Goal: Check status: Check status

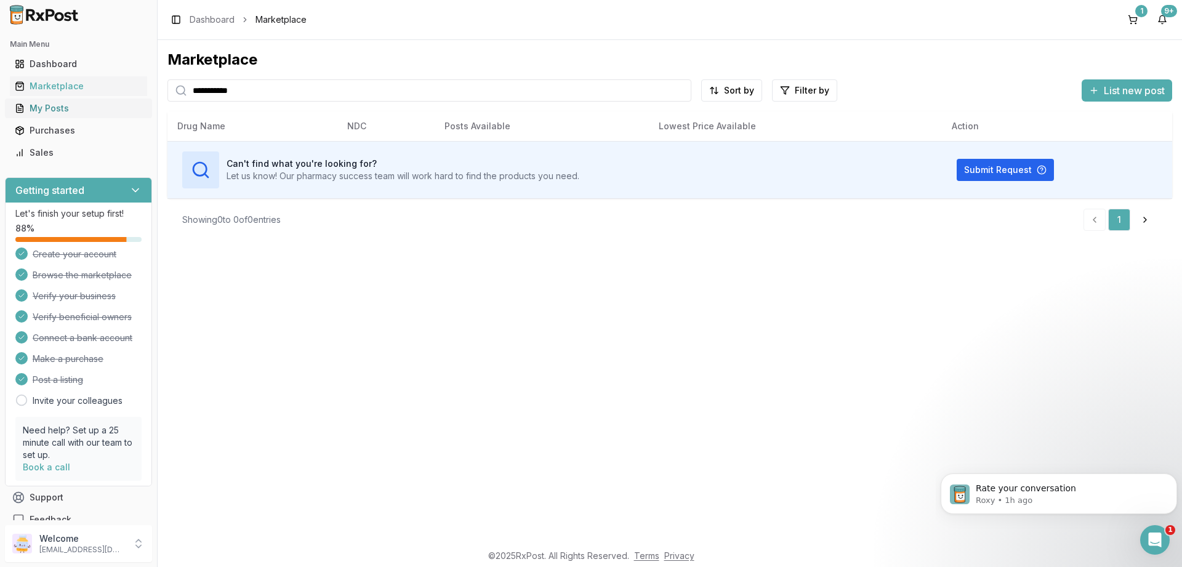
click at [53, 111] on div "My Posts" at bounding box center [78, 108] width 127 height 12
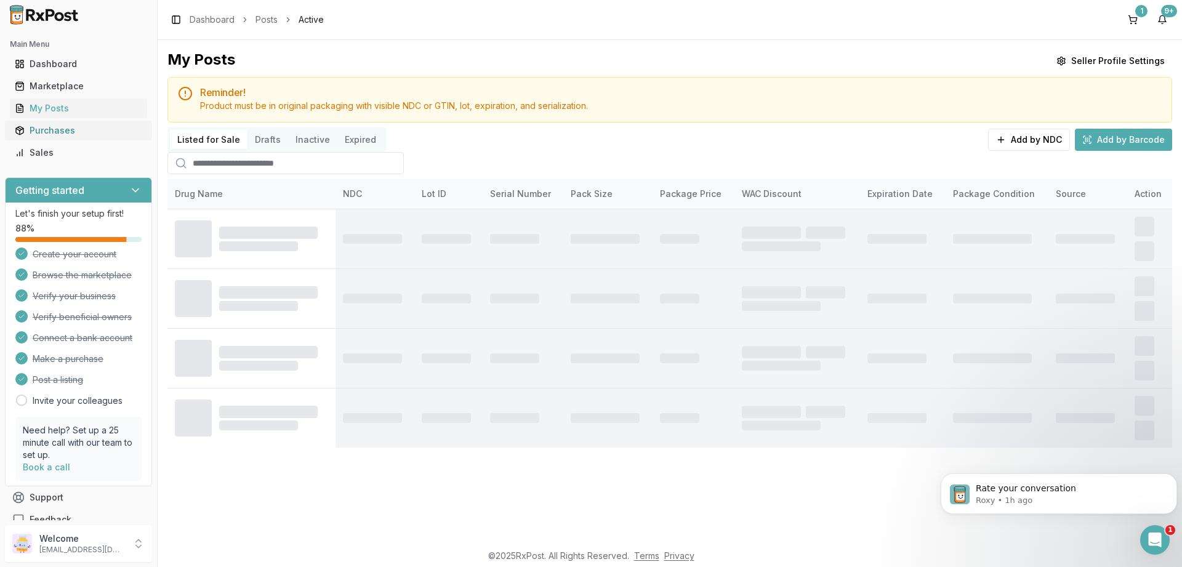
click at [60, 127] on div "Purchases" at bounding box center [78, 130] width 127 height 12
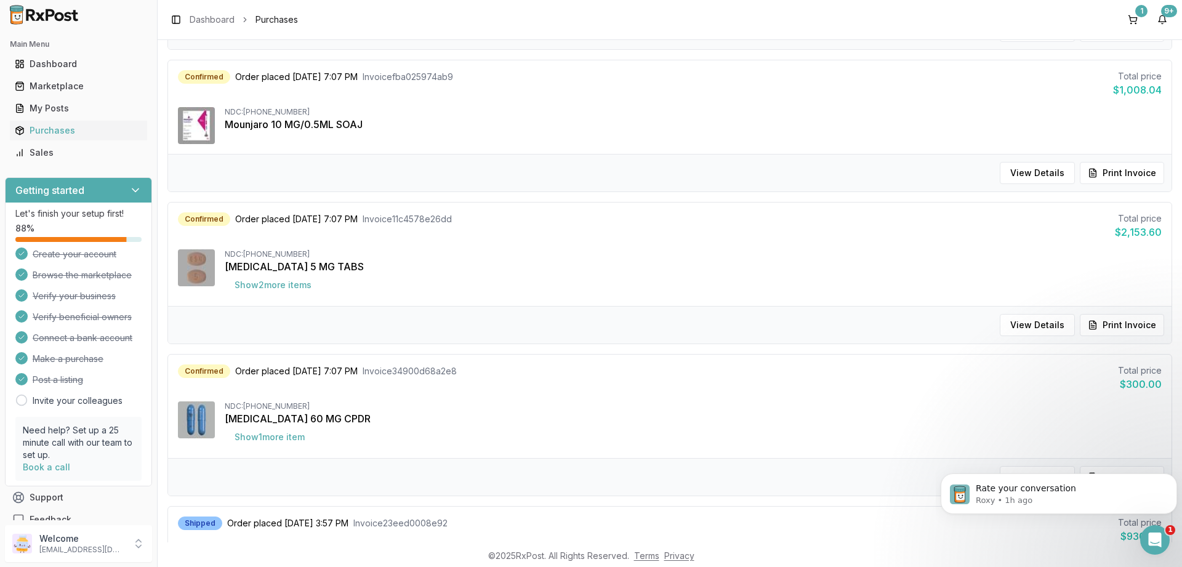
scroll to position [715, 0]
click at [268, 439] on button "Show 1 more item" at bounding box center [270, 438] width 90 height 22
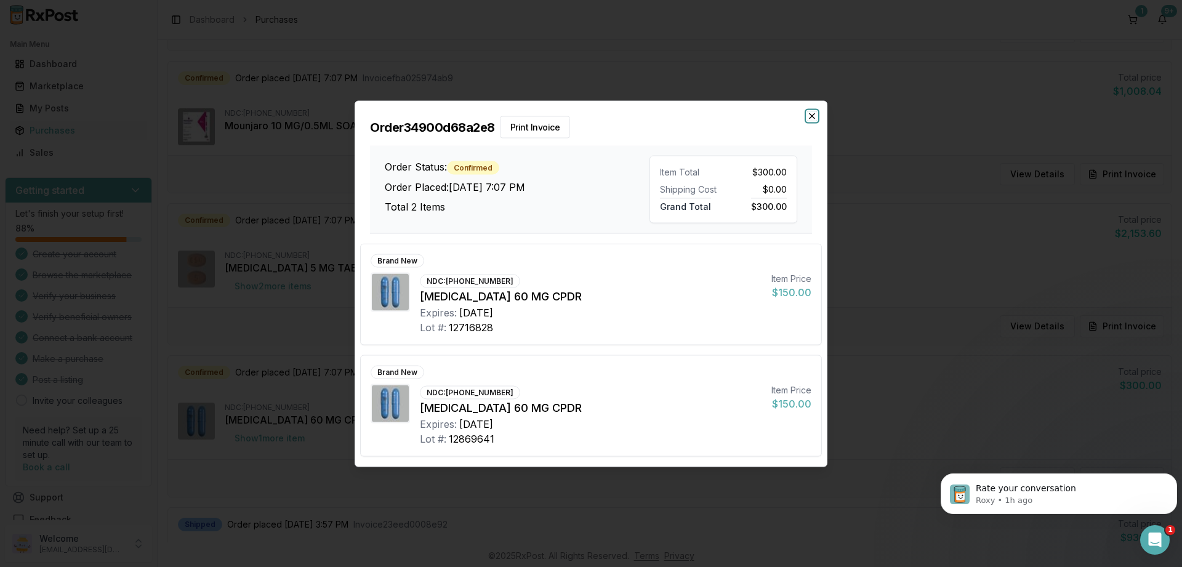
click at [815, 116] on icon "button" at bounding box center [812, 116] width 10 height 10
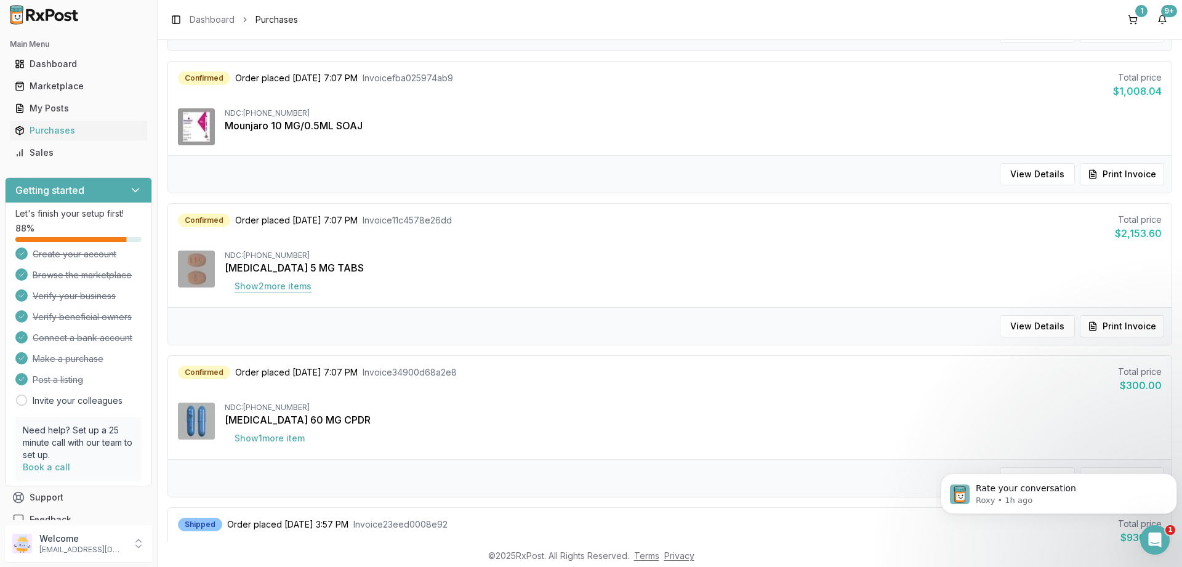
click at [283, 288] on button "Show 2 more item s" at bounding box center [273, 286] width 97 height 22
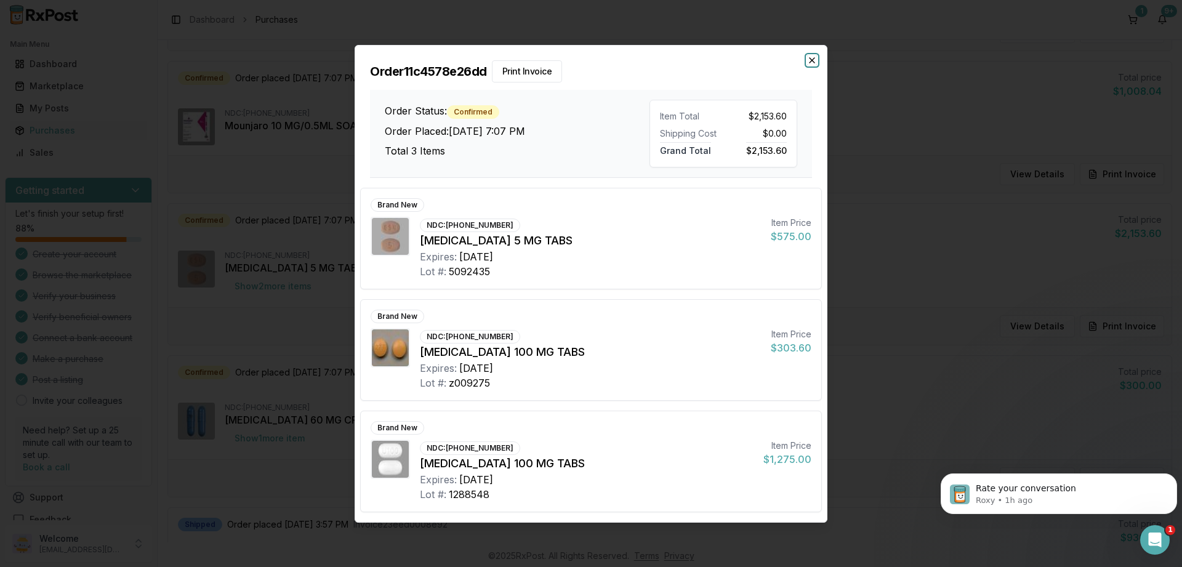
click at [815, 63] on icon "button" at bounding box center [812, 60] width 10 height 10
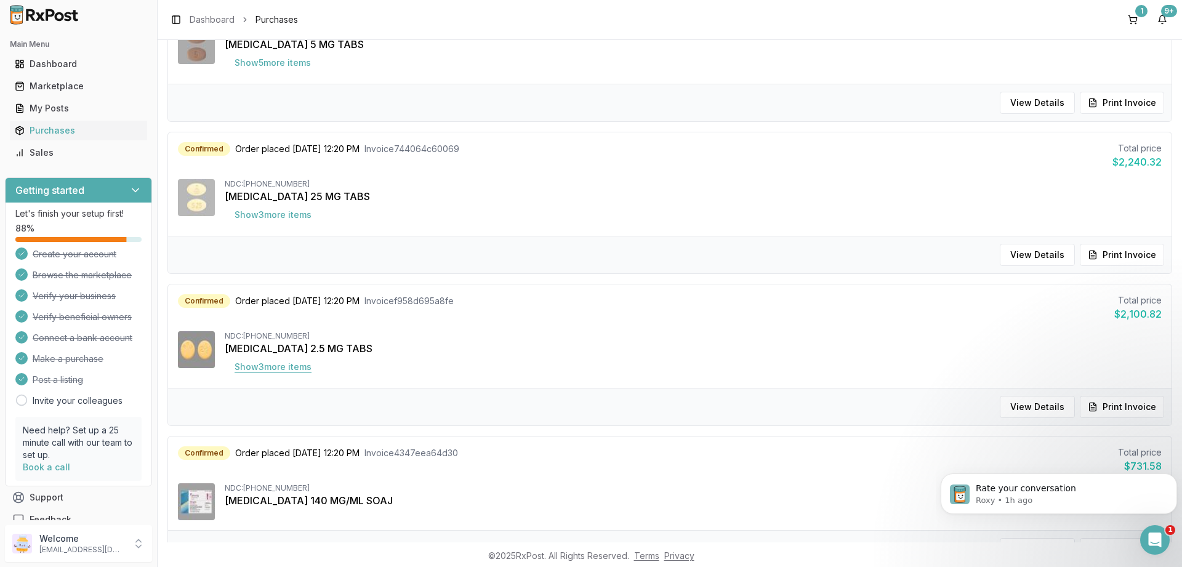
click at [250, 361] on button "Show 3 more item s" at bounding box center [273, 367] width 97 height 22
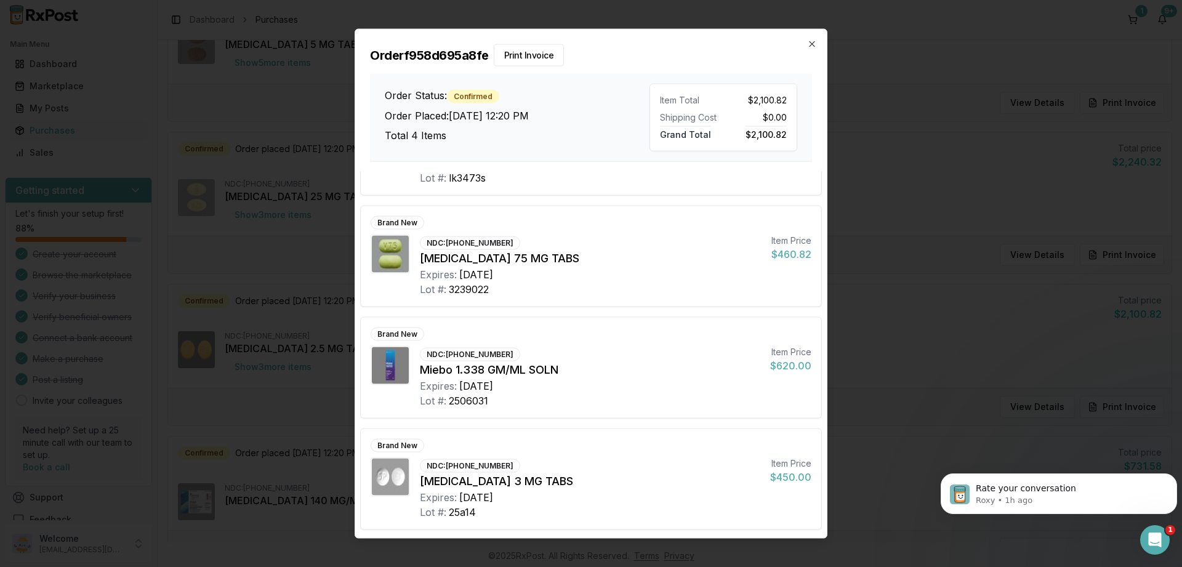
scroll to position [0, 0]
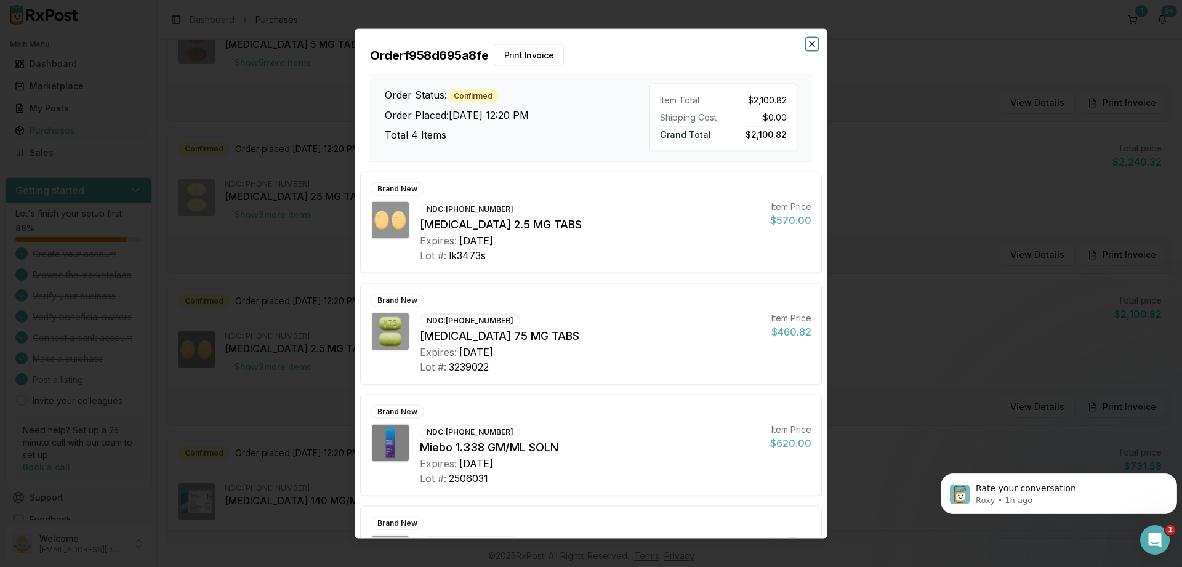
click at [809, 44] on icon "button" at bounding box center [812, 44] width 10 height 10
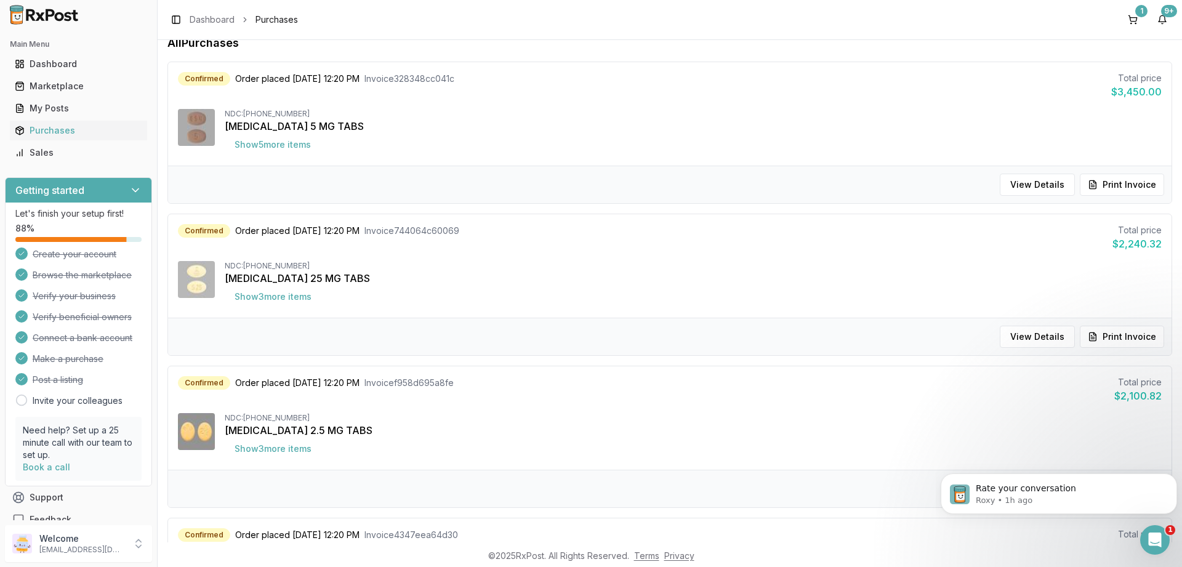
scroll to position [50, 0]
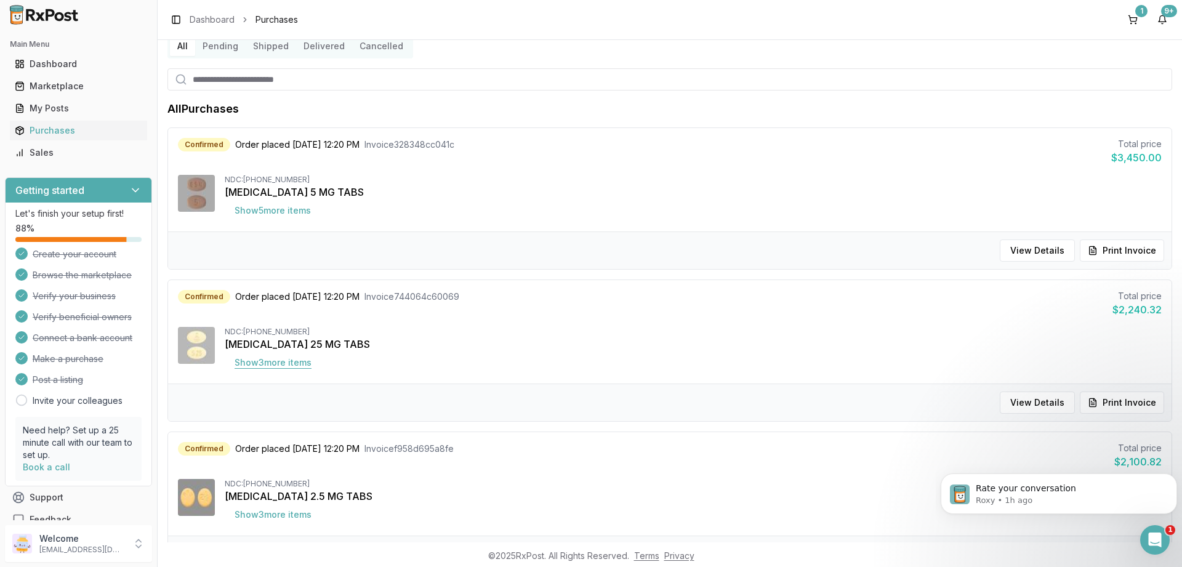
click at [273, 357] on button "Show 3 more item s" at bounding box center [273, 362] width 97 height 22
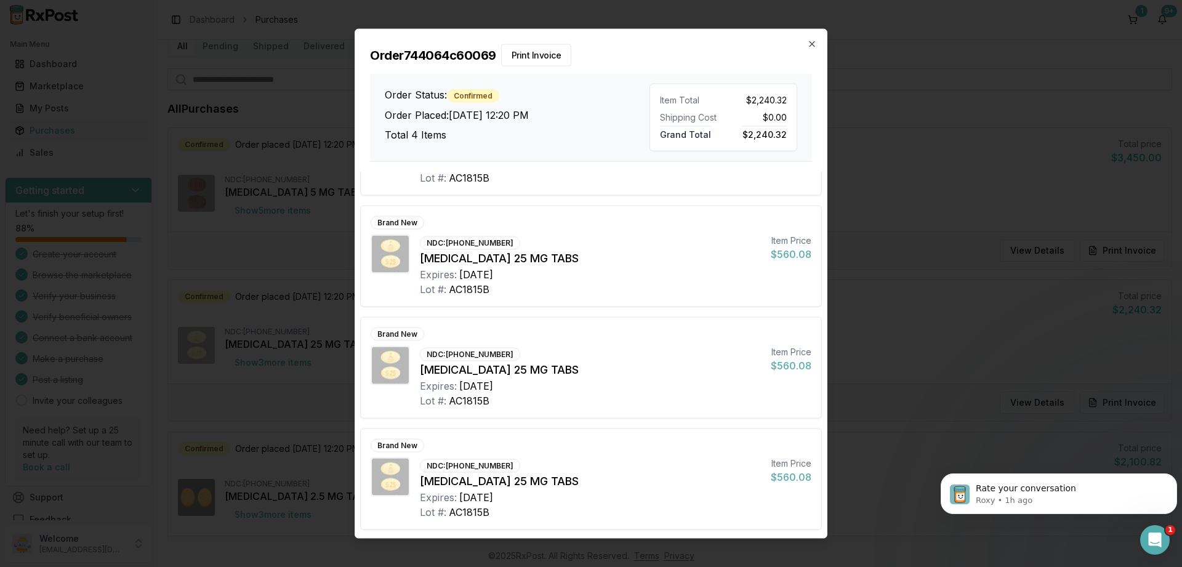
scroll to position [0, 0]
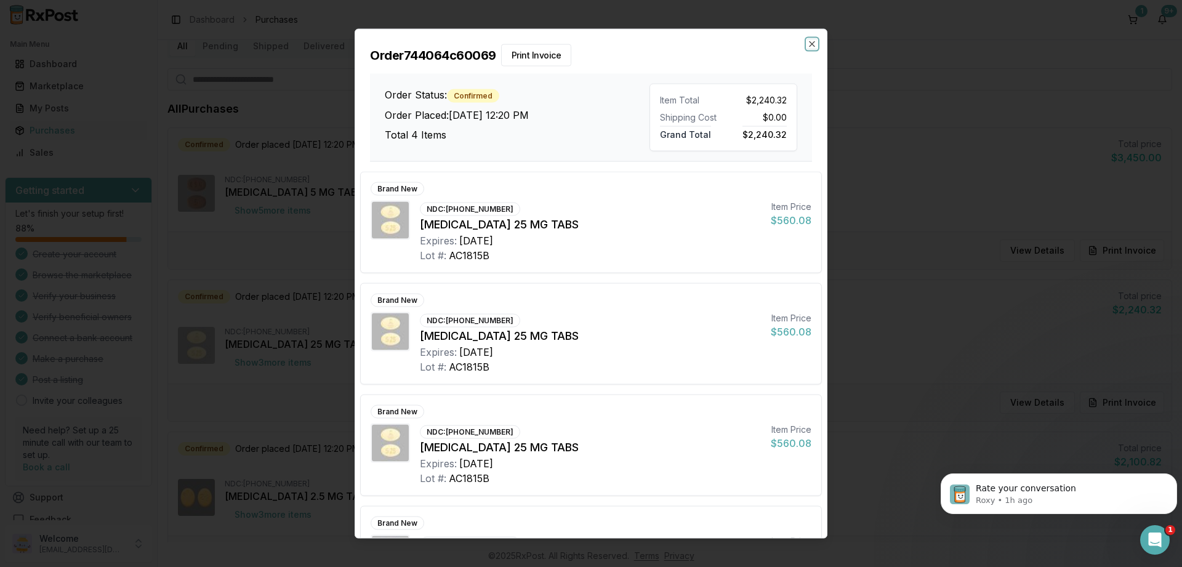
drag, startPoint x: 810, startPoint y: 44, endPoint x: 572, endPoint y: 159, distance: 264.5
click at [810, 45] on icon "button" at bounding box center [812, 44] width 10 height 10
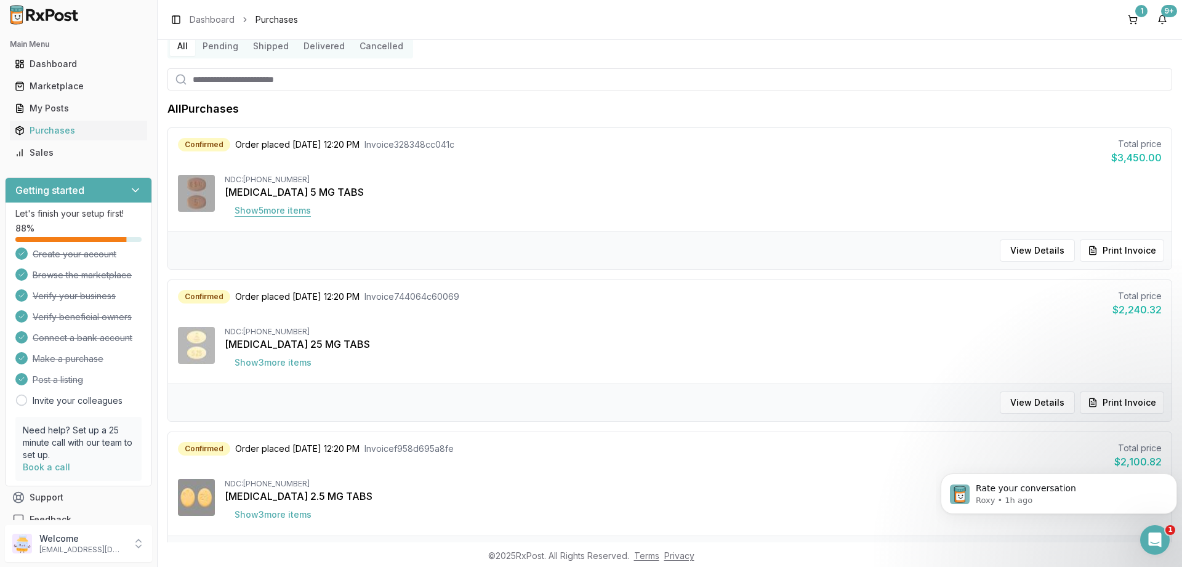
click at [279, 213] on button "Show 5 more item s" at bounding box center [273, 210] width 96 height 22
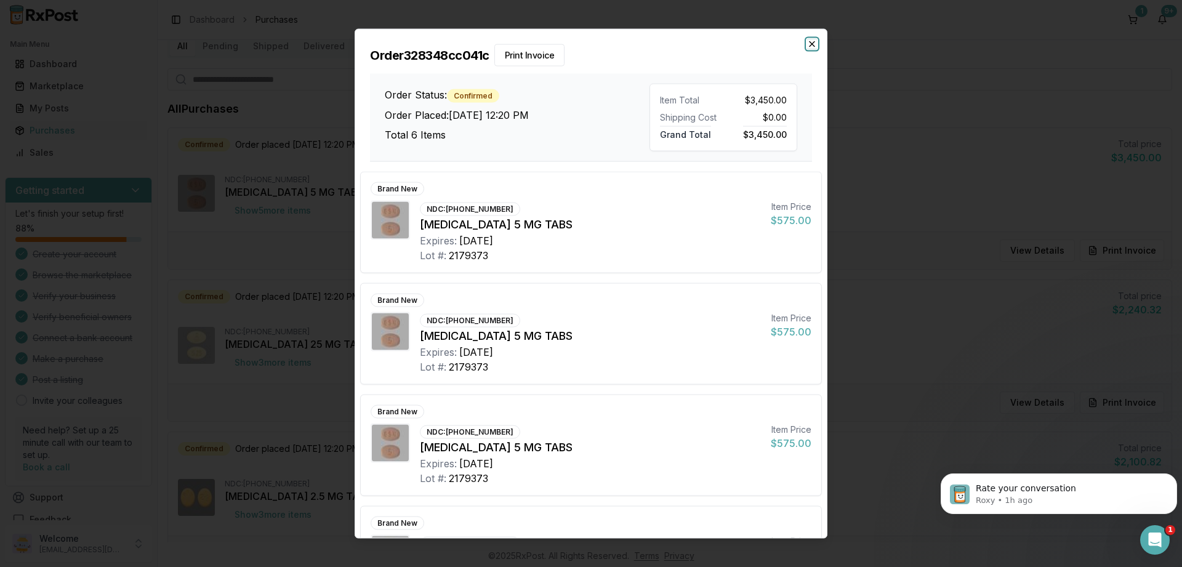
click at [812, 45] on icon "button" at bounding box center [812, 44] width 10 height 10
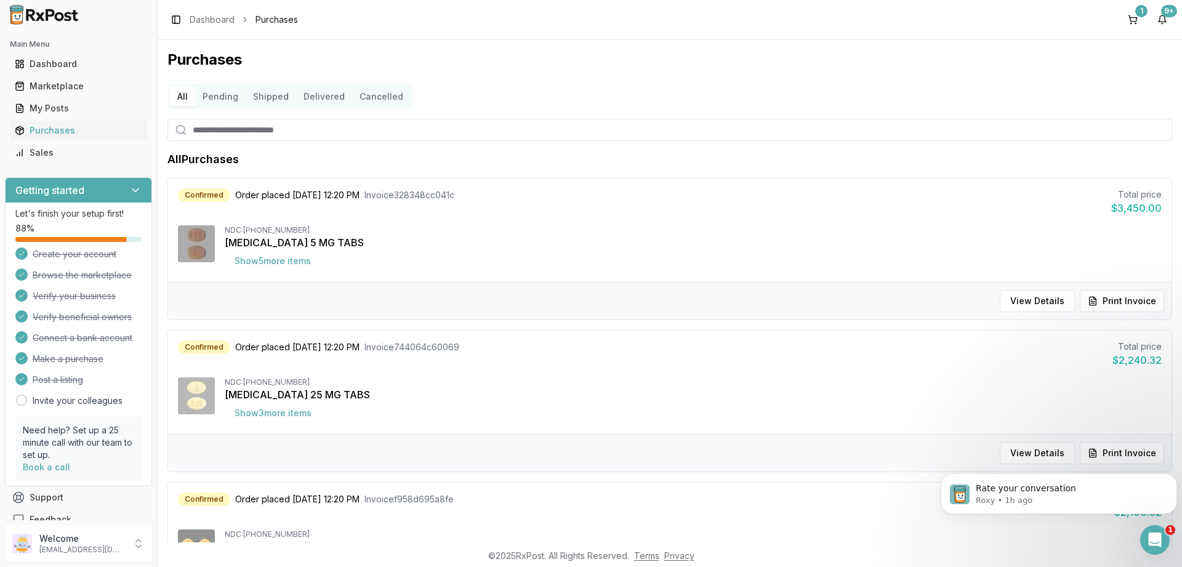
click at [217, 98] on button "Pending" at bounding box center [220, 97] width 50 height 20
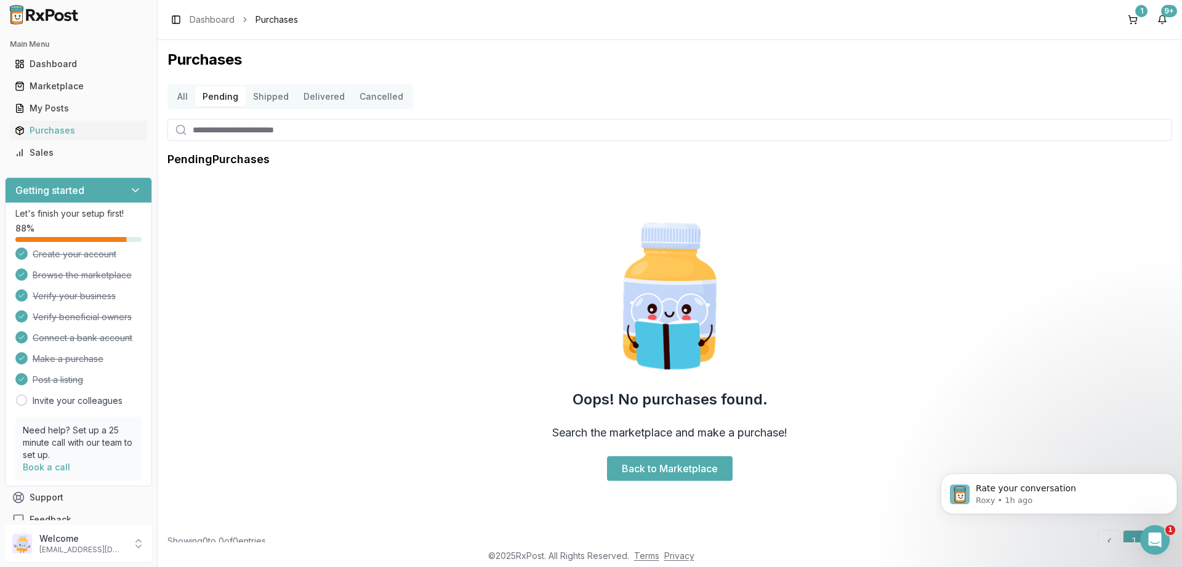
click at [271, 97] on button "Shipped" at bounding box center [271, 97] width 50 height 20
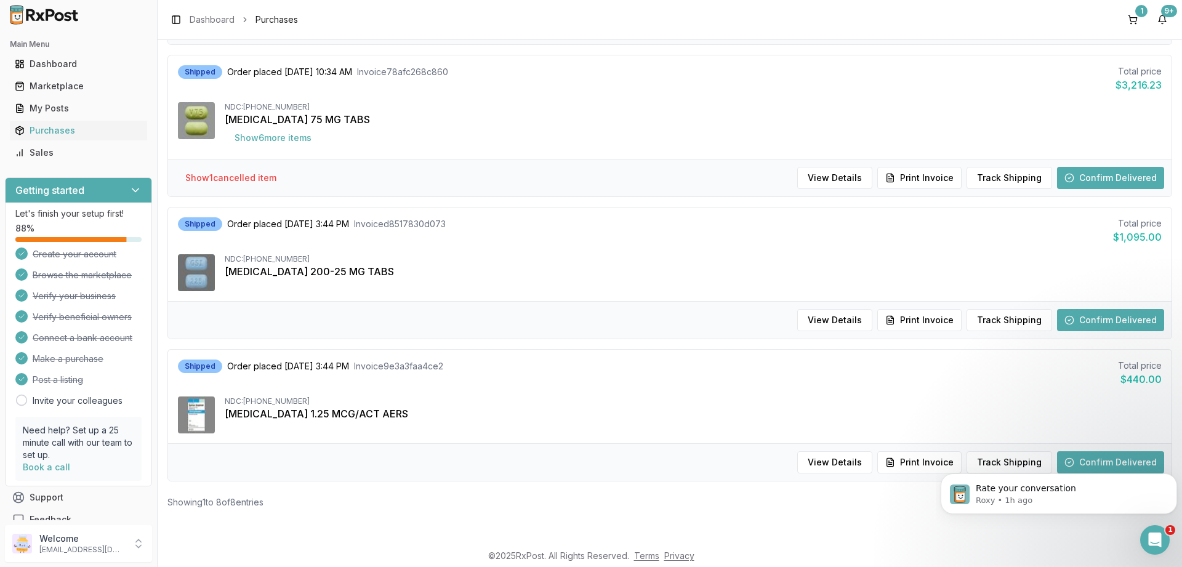
scroll to position [844, 0]
click at [852, 323] on button "View Details" at bounding box center [834, 319] width 75 height 22
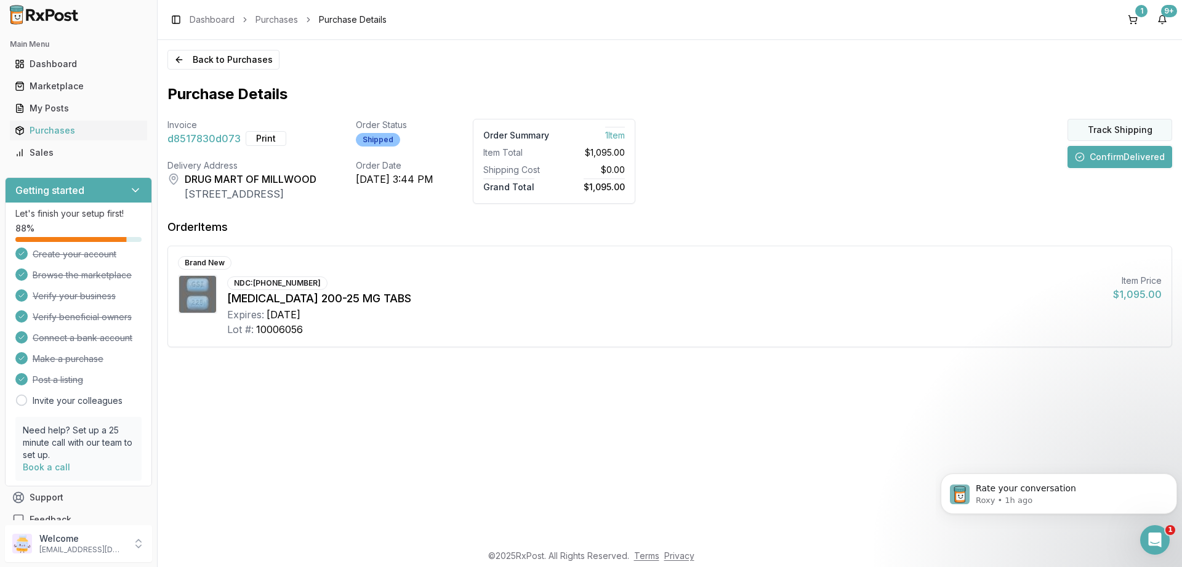
click at [1115, 129] on button "Track Shipping" at bounding box center [1119, 130] width 105 height 22
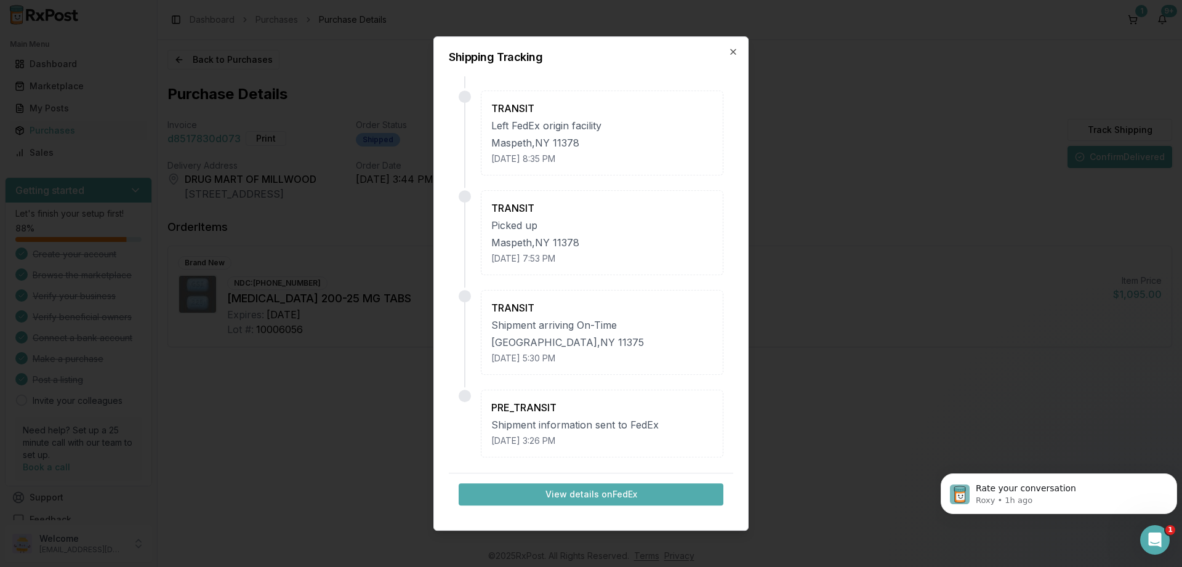
scroll to position [104, 0]
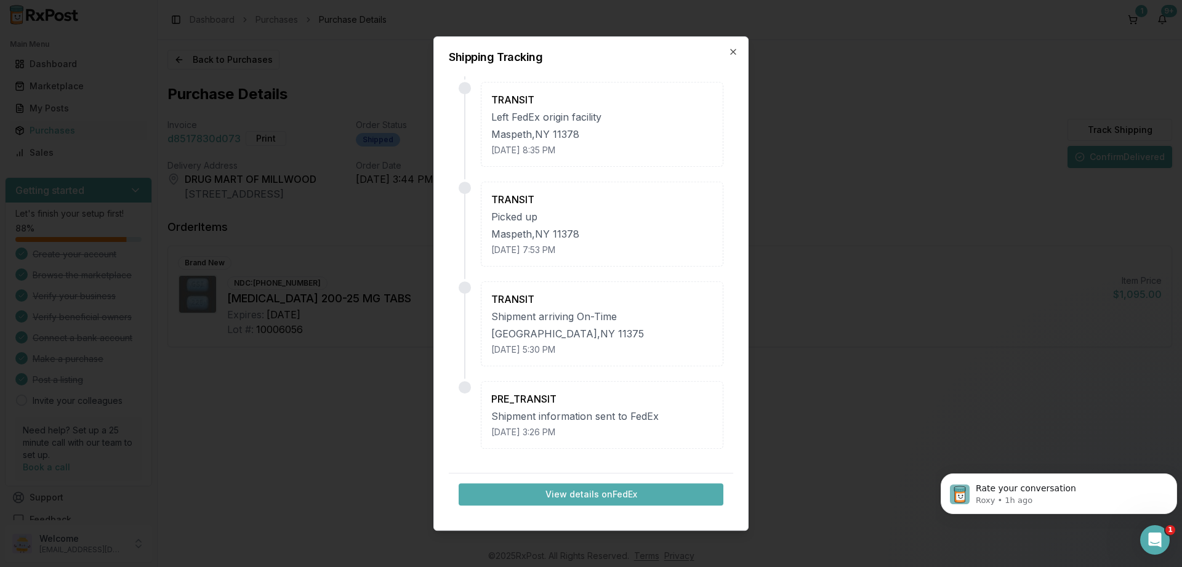
click at [573, 492] on button "View details on FedEx" at bounding box center [590, 494] width 265 height 22
click at [734, 50] on icon "button" at bounding box center [733, 52] width 10 height 10
